Goal: Task Accomplishment & Management: Manage account settings

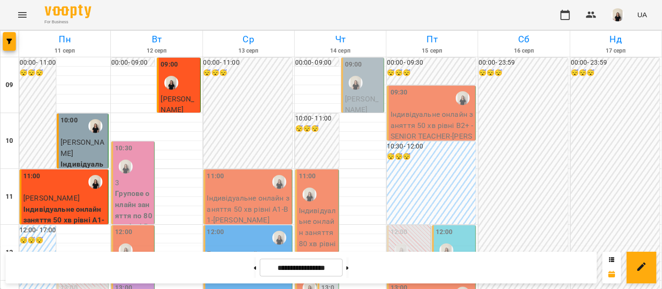
scroll to position [61, 0]
click at [135, 188] on p "Групове онлайн заняття по 80 хв рівні В2+ (Група 97 В2)" at bounding box center [133, 221] width 37 height 66
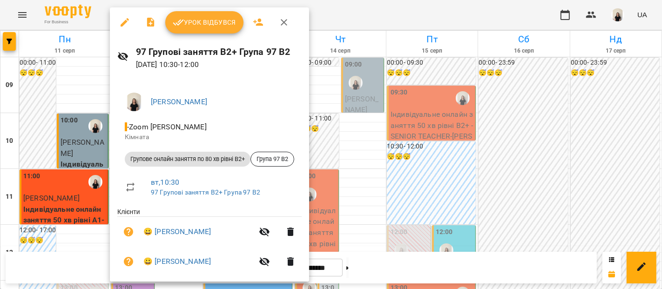
click at [208, 30] on button "Урок відбувся" at bounding box center [204, 22] width 78 height 22
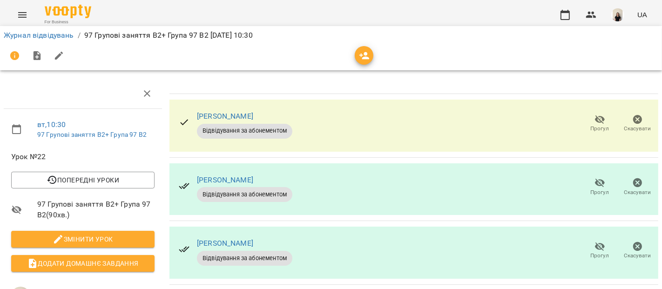
scroll to position [17, 0]
click at [595, 179] on icon "button" at bounding box center [600, 183] width 10 height 9
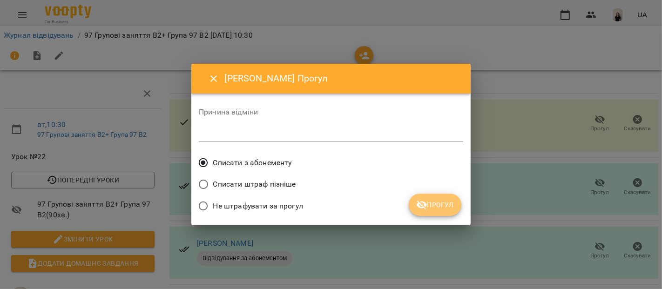
click at [436, 204] on span "Прогул" at bounding box center [435, 204] width 38 height 11
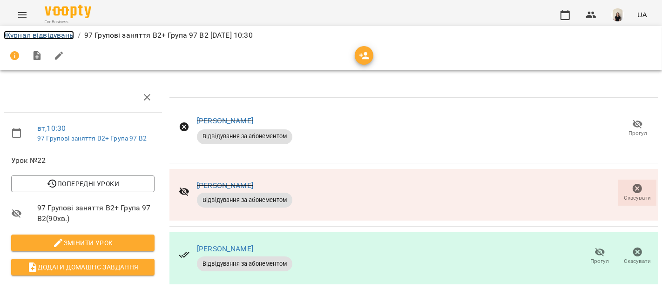
click at [53, 37] on link "Журнал відвідувань" at bounding box center [39, 35] width 70 height 9
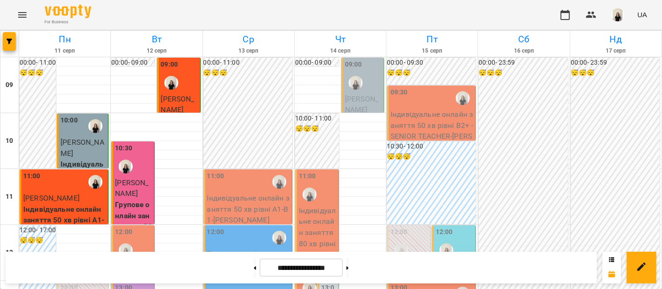
scroll to position [467, 0]
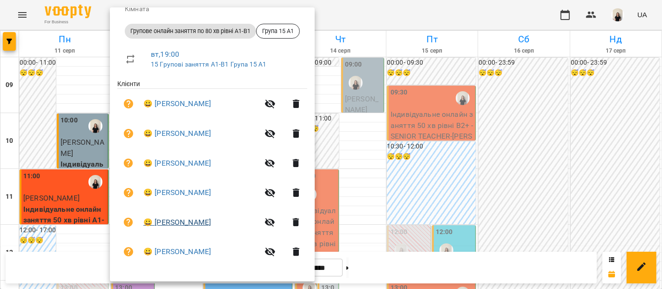
scroll to position [0, 0]
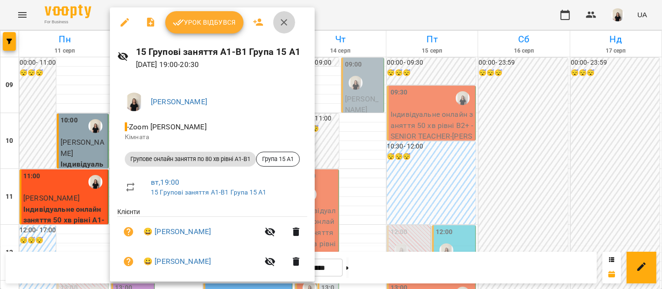
drag, startPoint x: 283, startPoint y: 12, endPoint x: 221, endPoint y: -9, distance: 64.7
click at [283, 28] on button "button" at bounding box center [284, 22] width 22 height 22
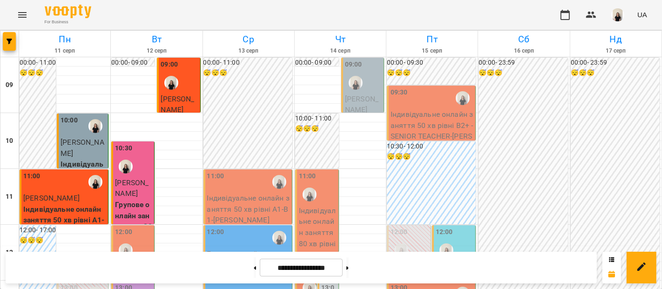
scroll to position [80, 0]
click at [138, 262] on span "[PERSON_NAME]" at bounding box center [131, 272] width 33 height 20
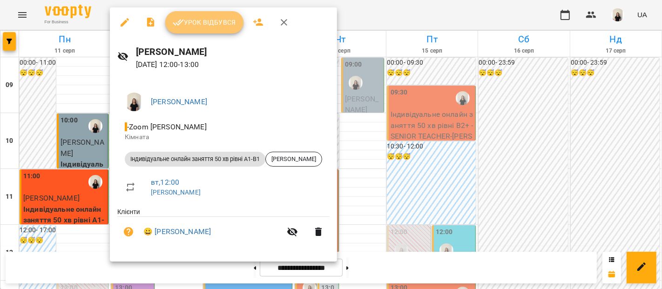
click at [215, 23] on span "Урок відбувся" at bounding box center [204, 22] width 63 height 11
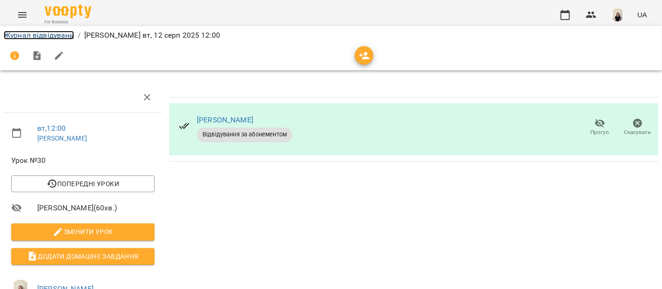
click at [54, 38] on link "Журнал відвідувань" at bounding box center [39, 35] width 70 height 9
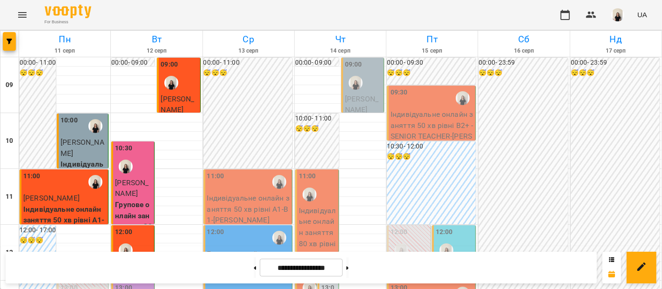
scroll to position [292, 0]
